Goal: Task Accomplishment & Management: Use online tool/utility

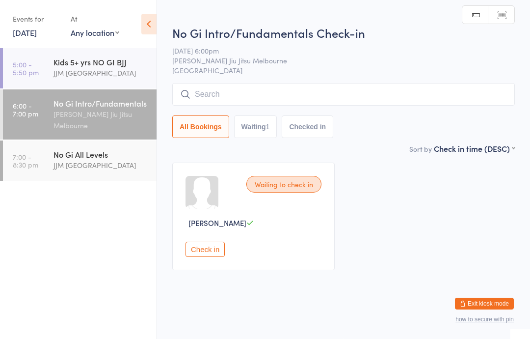
click at [207, 251] on button "Check in" at bounding box center [205, 249] width 39 height 15
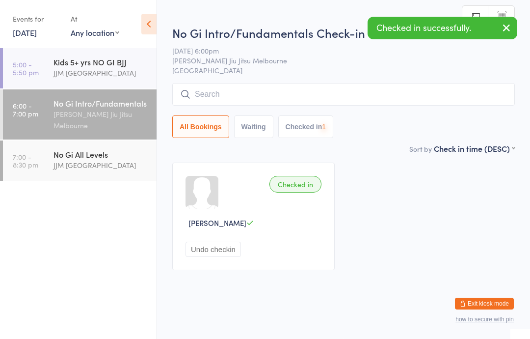
click at [95, 166] on div "JJM [GEOGRAPHIC_DATA]" at bounding box center [101, 165] width 95 height 11
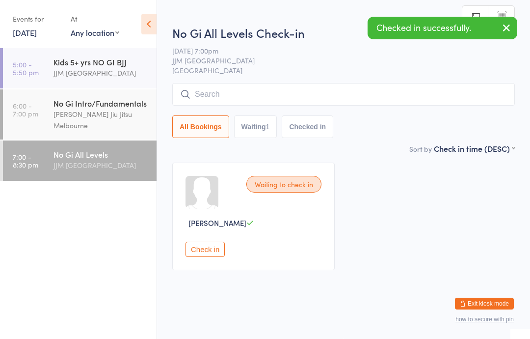
click at [204, 252] on button "Check in" at bounding box center [205, 249] width 39 height 15
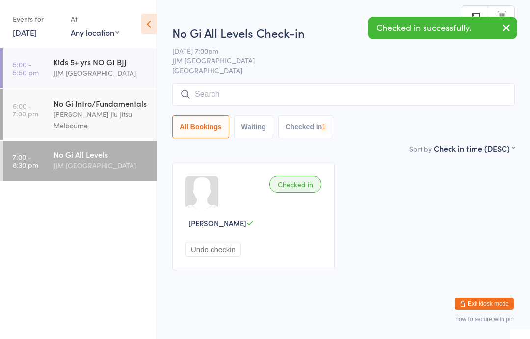
click at [116, 110] on div "[PERSON_NAME] Jiu Jitsu Melbourne" at bounding box center [101, 120] width 95 height 23
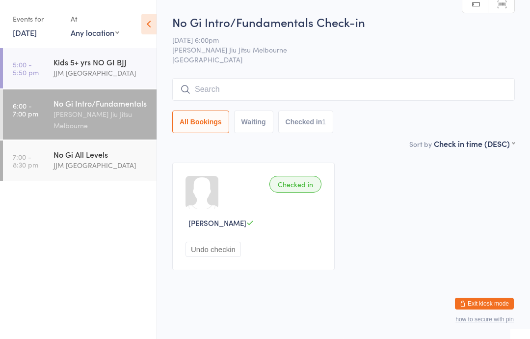
click at [326, 83] on input "search" at bounding box center [343, 89] width 343 height 23
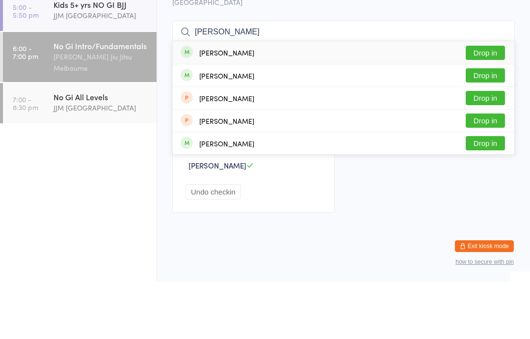
type input "[PERSON_NAME]"
click at [486, 103] on button "Drop in" at bounding box center [485, 110] width 39 height 14
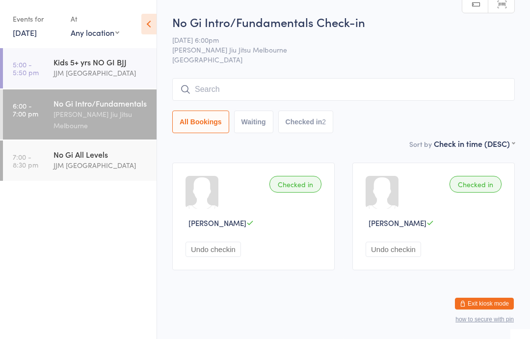
click at [276, 88] on input "search" at bounding box center [343, 89] width 343 height 23
click at [452, 78] on input "[PERSON_NAME]" at bounding box center [343, 89] width 343 height 23
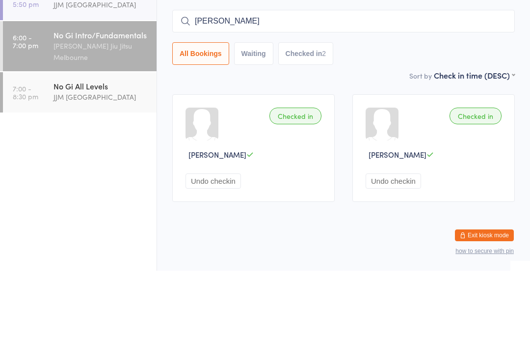
type input "[PERSON_NAME]"
click at [315, 111] on button "Checked in 2" at bounding box center [306, 122] width 56 height 23
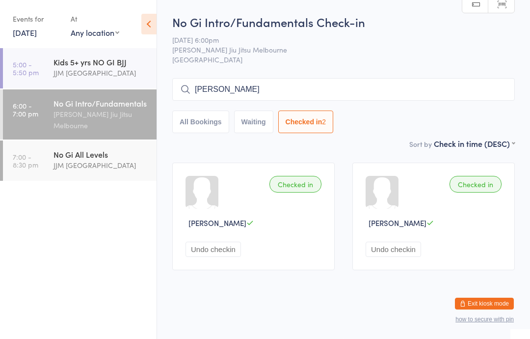
click at [118, 109] on div "No Gi Intro/Fundamentals" at bounding box center [101, 103] width 95 height 11
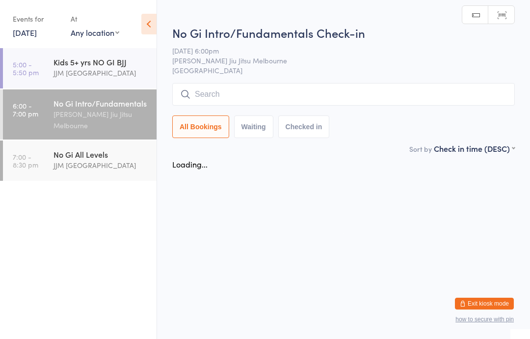
scroll to position [0, 0]
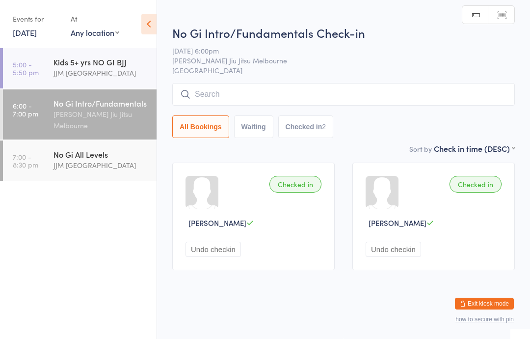
click at [382, 65] on span "[PERSON_NAME] Jiu Jitsu Melbourne" at bounding box center [336, 61] width 328 height 10
click at [388, 85] on input "search" at bounding box center [343, 94] width 343 height 23
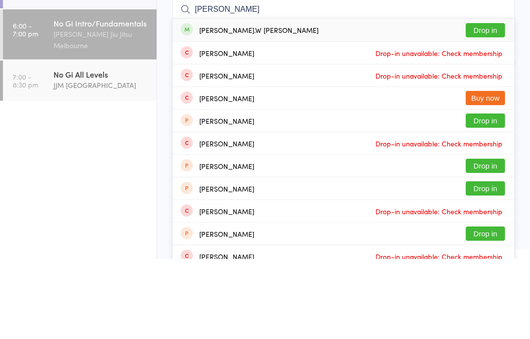
type input "[PERSON_NAME]"
click at [490, 103] on button "Drop in" at bounding box center [485, 110] width 39 height 14
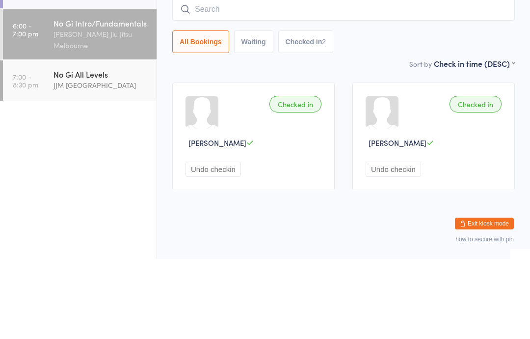
scroll to position [11, 0]
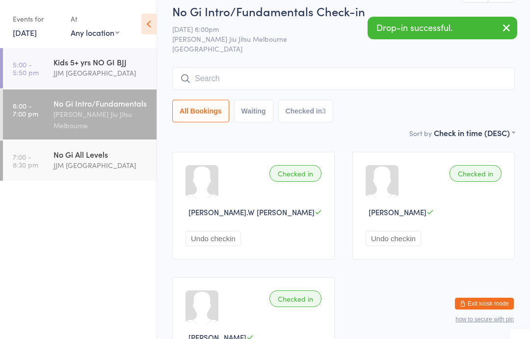
click at [501, 26] on icon "button" at bounding box center [507, 28] width 12 height 12
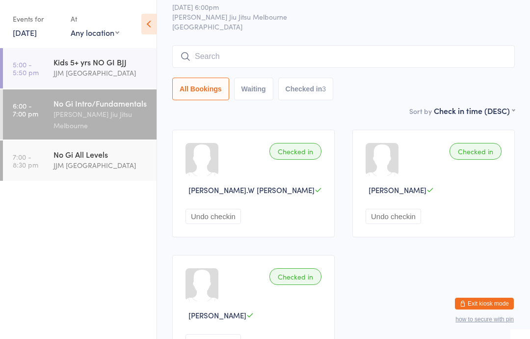
scroll to position [34, 0]
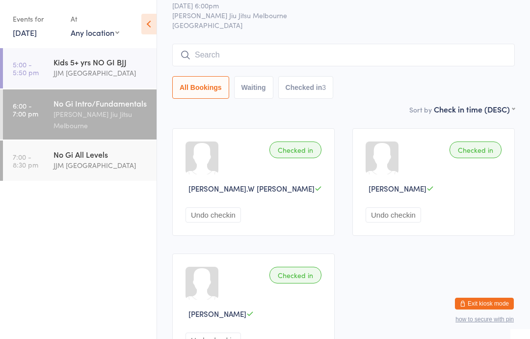
click at [302, 47] on input "search" at bounding box center [343, 55] width 343 height 23
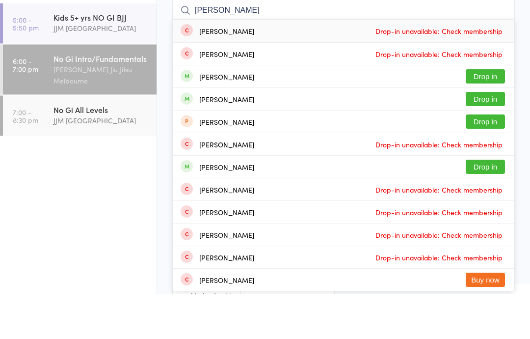
type input "[PERSON_NAME]"
click at [488, 114] on button "Drop in" at bounding box center [485, 121] width 39 height 14
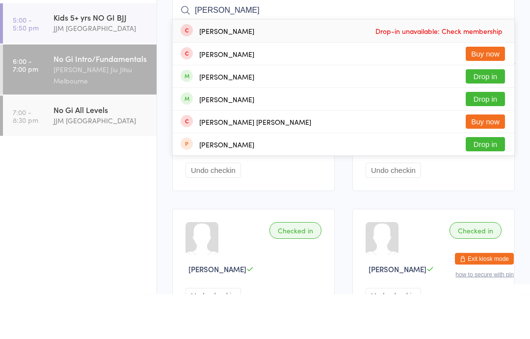
type input "[PERSON_NAME]"
click at [483, 137] on button "Drop in" at bounding box center [485, 144] width 39 height 14
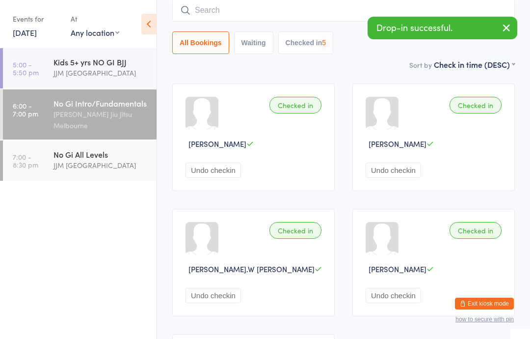
click at [102, 163] on div "JJM [GEOGRAPHIC_DATA]" at bounding box center [101, 165] width 95 height 11
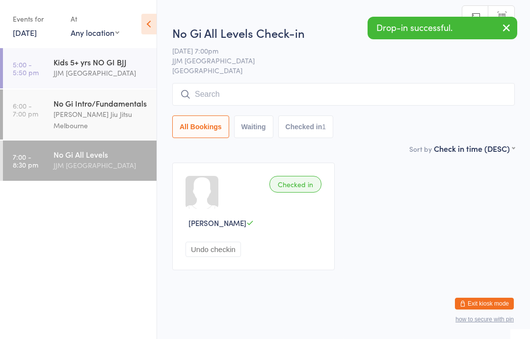
click at [113, 110] on div "[PERSON_NAME] Jiu Jitsu Melbourne" at bounding box center [101, 120] width 95 height 23
